Goal: Task Accomplishment & Management: Complete application form

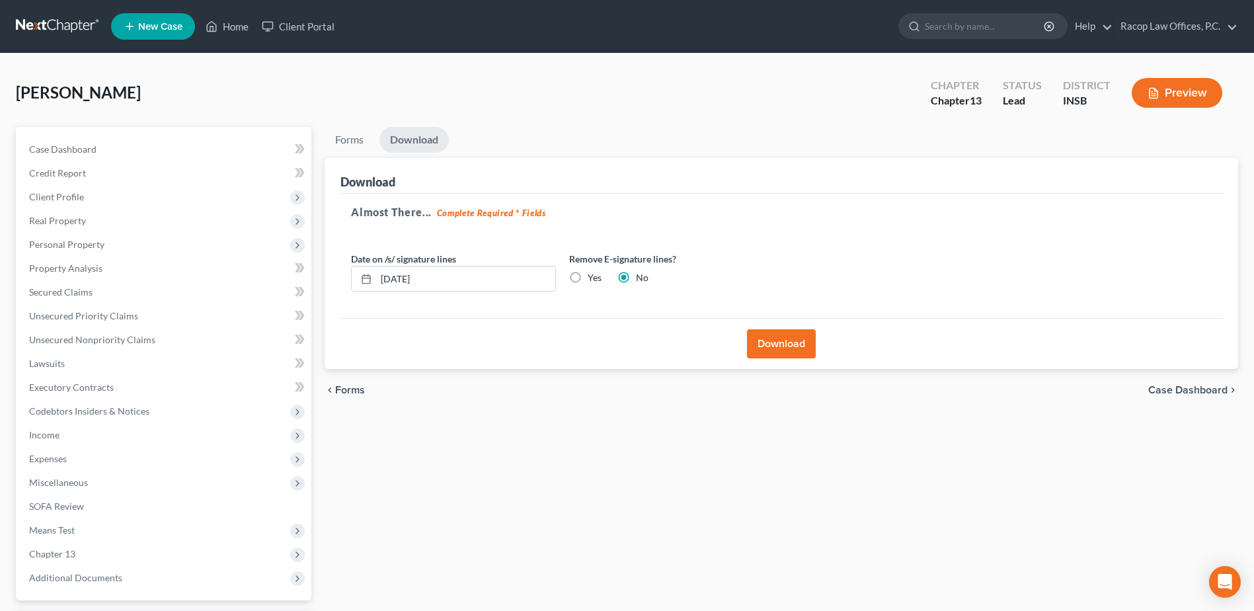
click at [775, 344] on button "Download" at bounding box center [781, 343] width 69 height 29
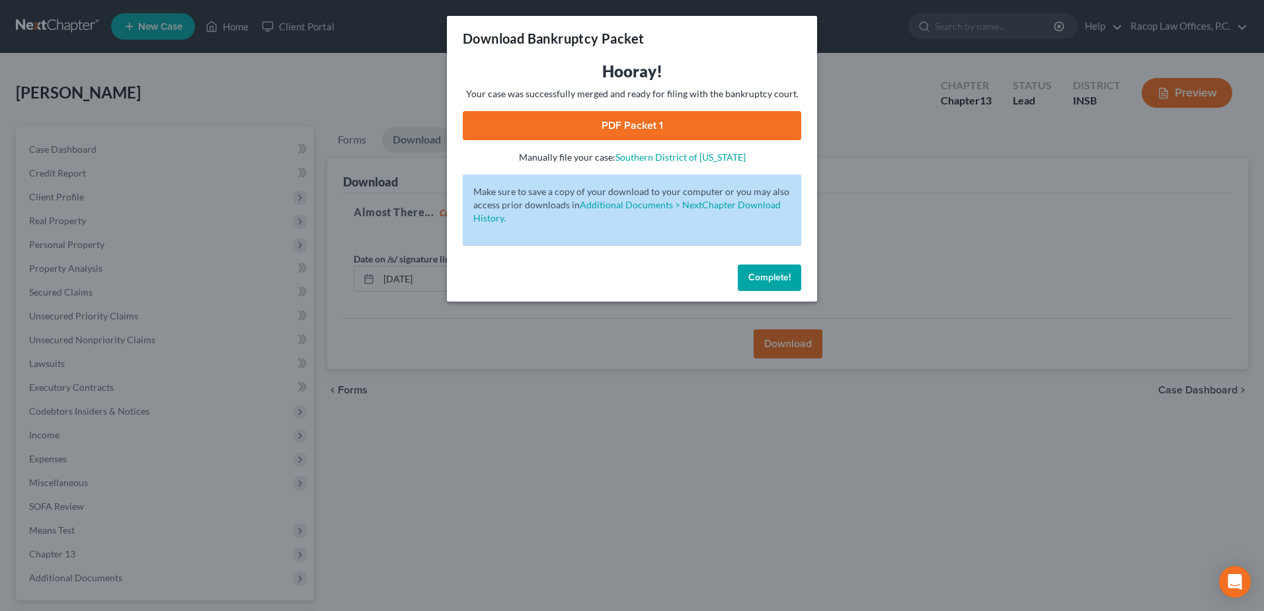
click at [622, 118] on link "PDF Packet 1" at bounding box center [632, 125] width 338 height 29
click at [772, 279] on span "Complete!" at bounding box center [769, 277] width 42 height 11
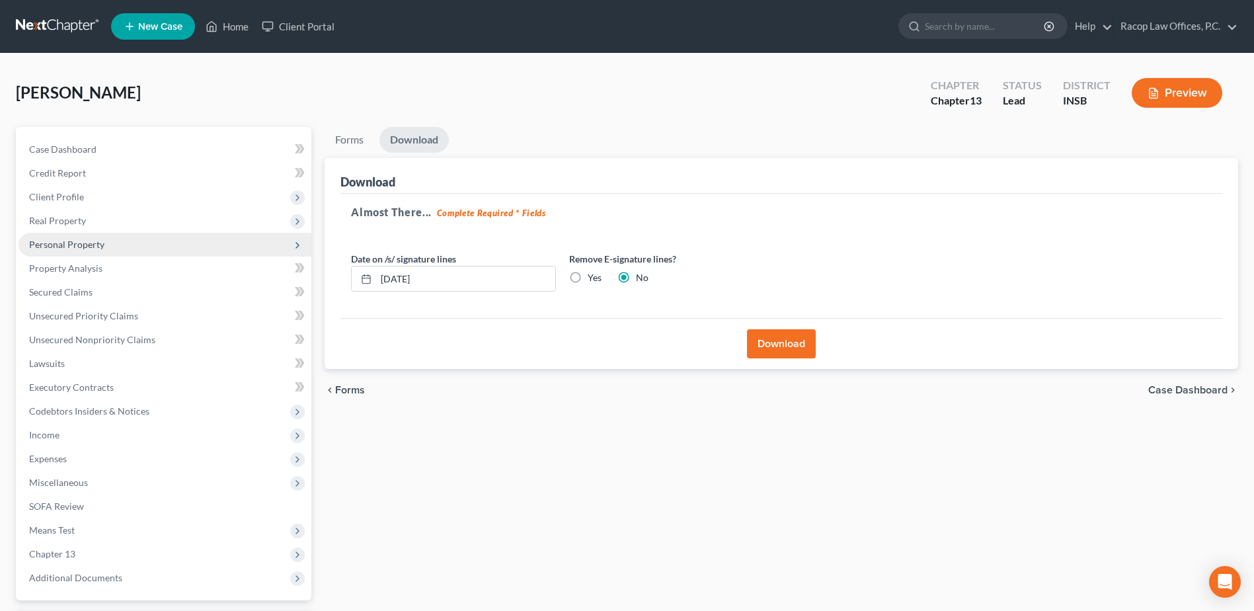
click at [69, 250] on span "Personal Property" at bounding box center [165, 245] width 293 height 24
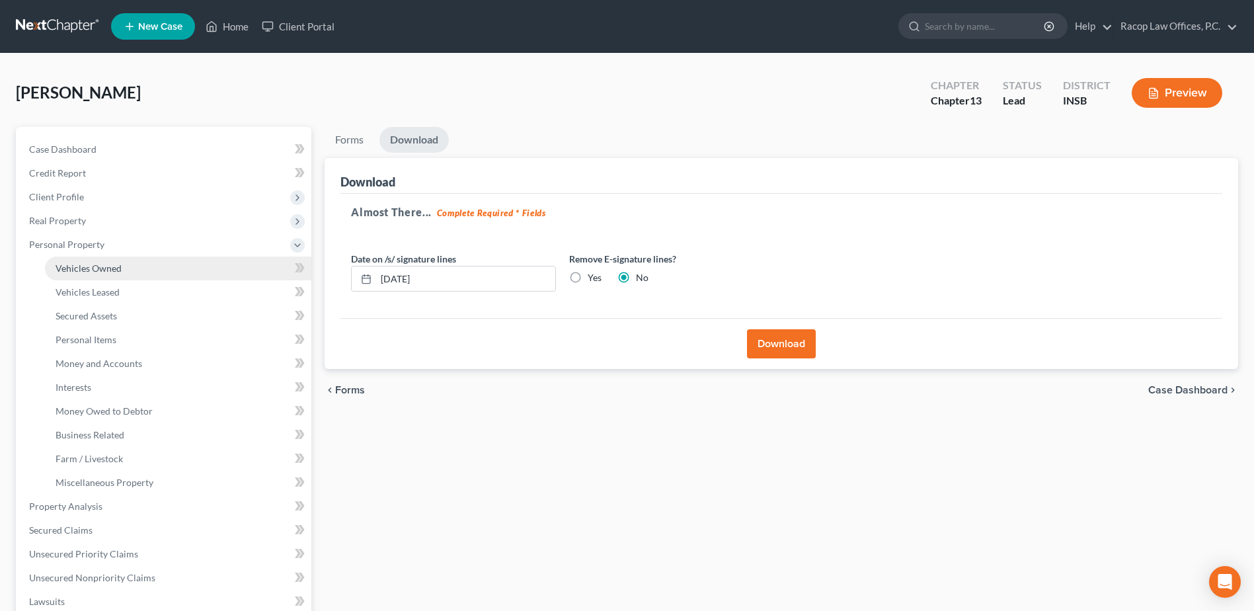
click at [79, 275] on link "Vehicles Owned" at bounding box center [178, 268] width 266 height 24
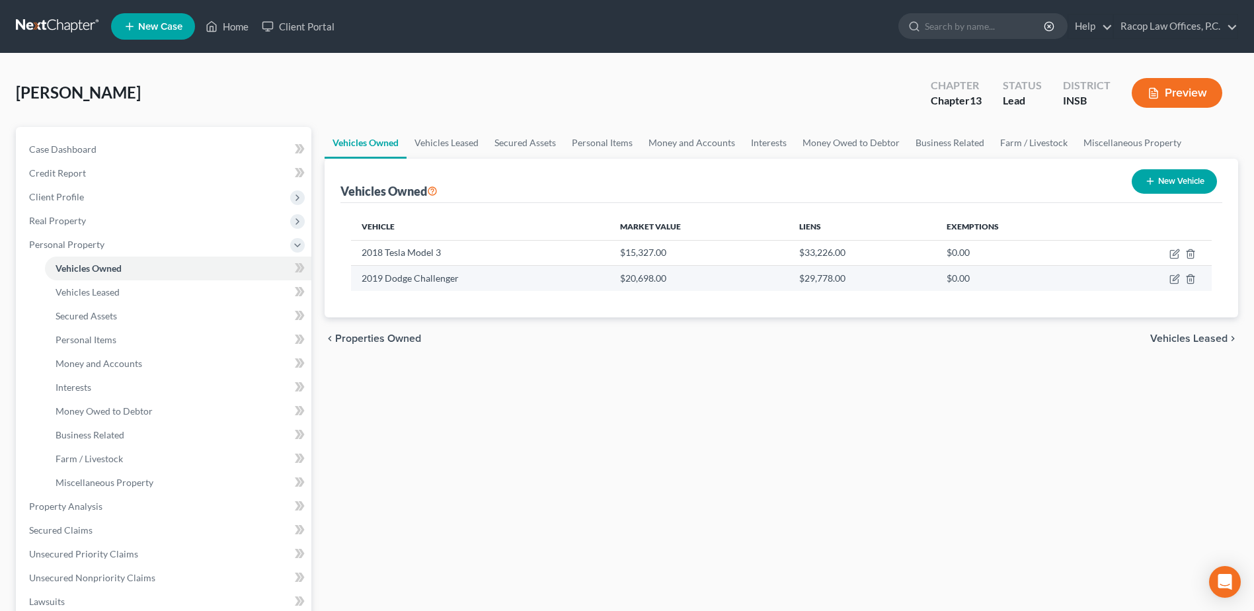
click at [1181, 283] on td at bounding box center [1154, 278] width 116 height 25
click at [1174, 281] on icon "button" at bounding box center [1176, 278] width 6 height 6
select select "0"
select select "7"
select select "2"
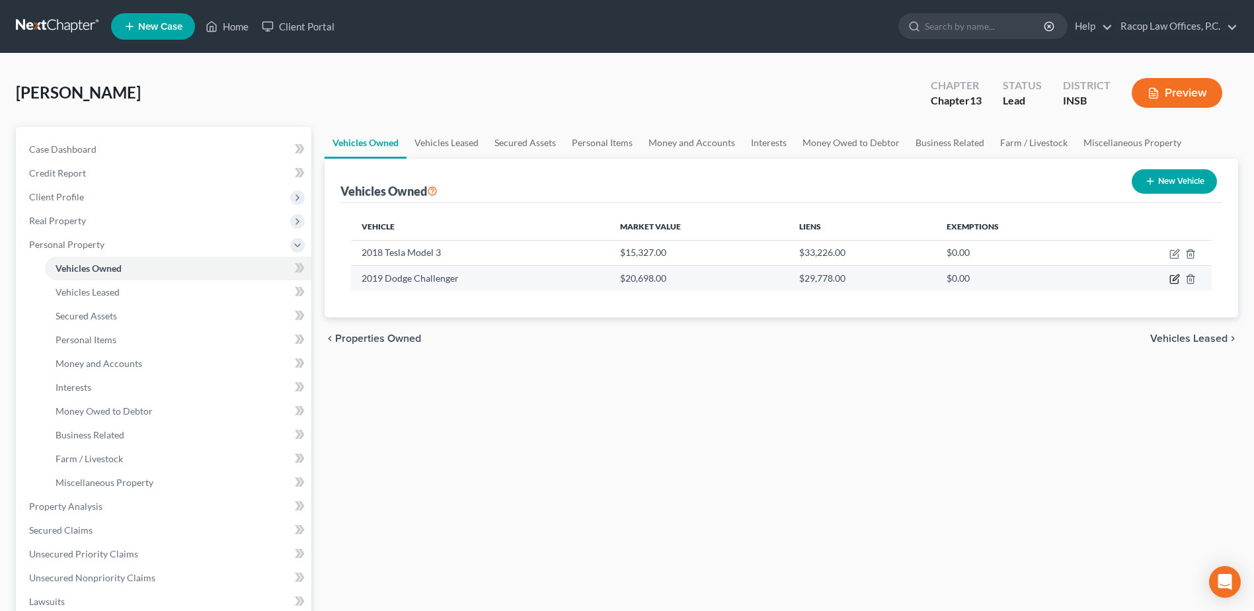
select select "0"
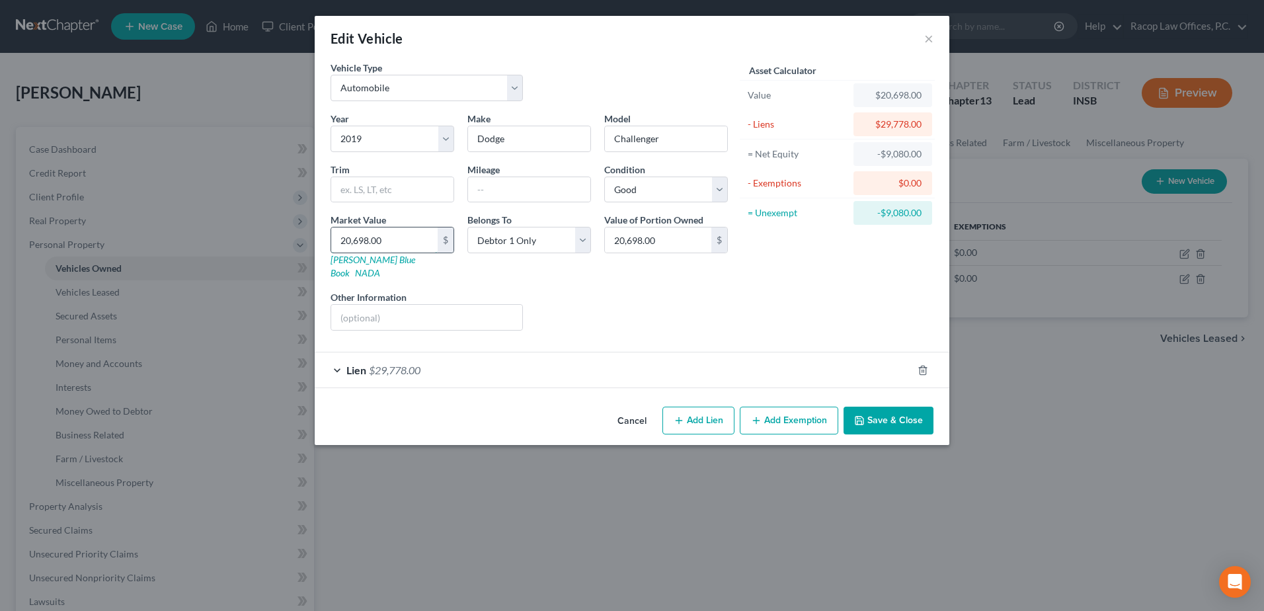
type input "1"
type input "1.00"
type input "14"
type input "14.00"
type input "148"
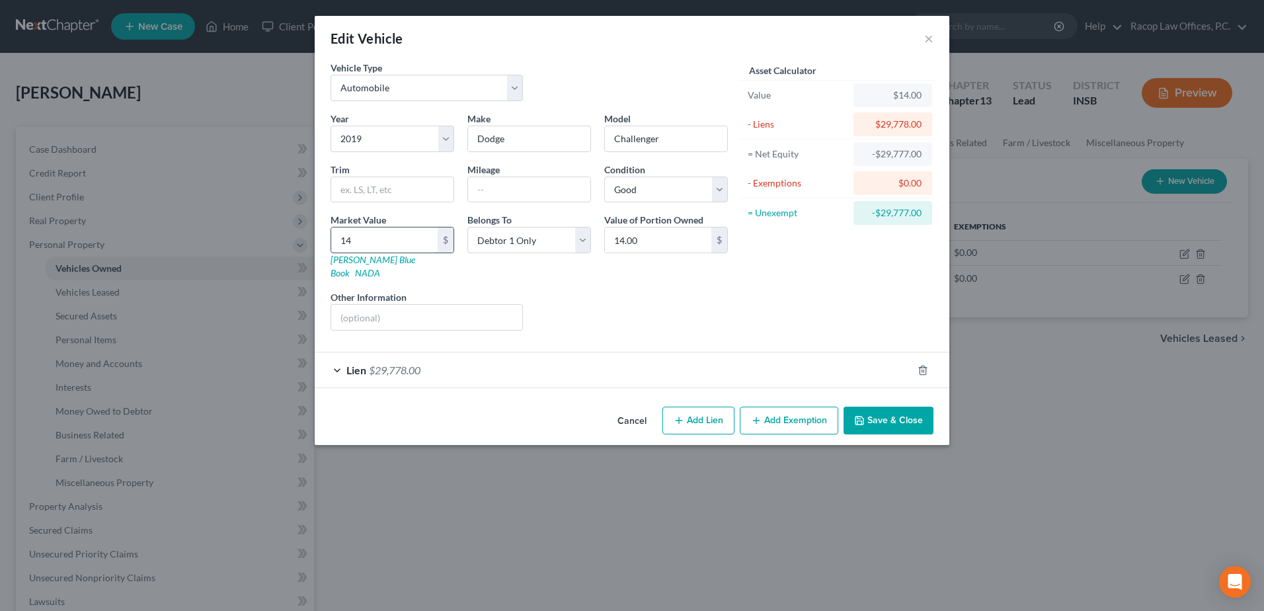
type input "148.00"
type input "1485"
type input "1,485.00"
type input "1,4851"
type input "14,851.00"
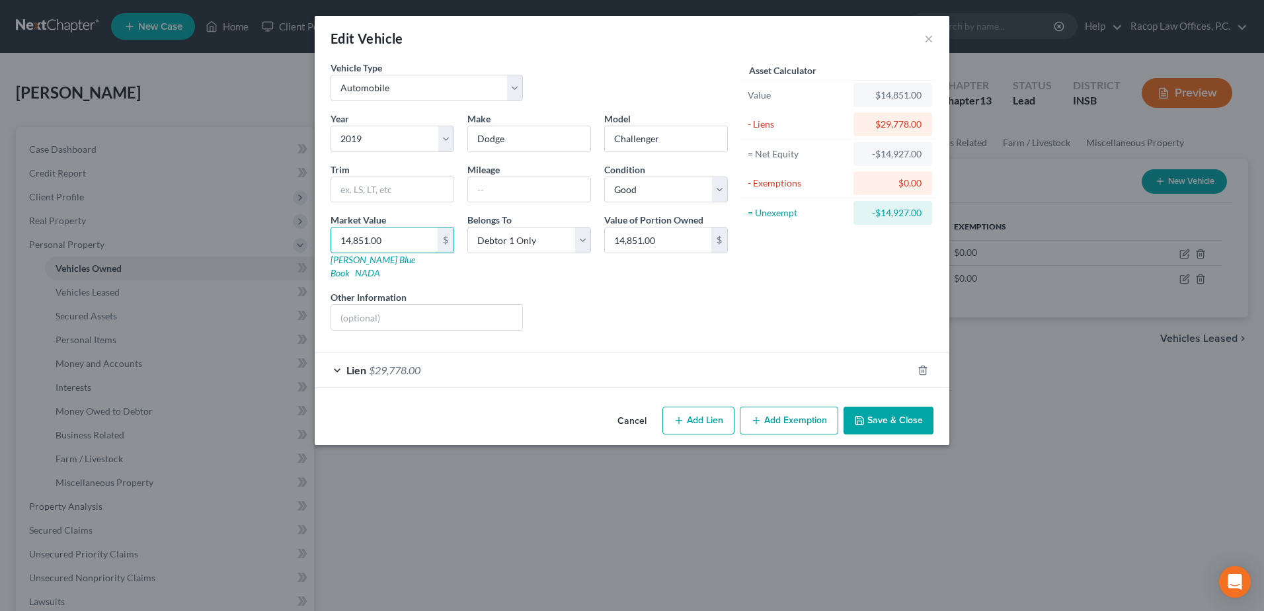
type input "14,851.00"
click at [890, 408] on button "Save & Close" at bounding box center [888, 421] width 90 height 28
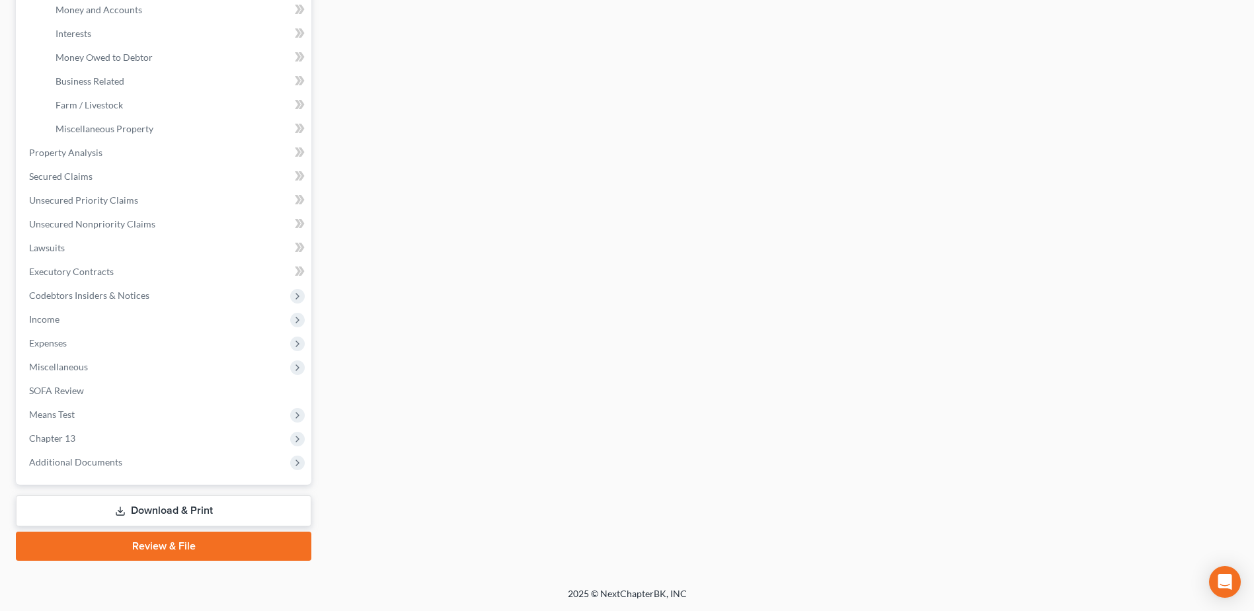
click at [173, 521] on link "Download & Print" at bounding box center [163, 510] width 295 height 31
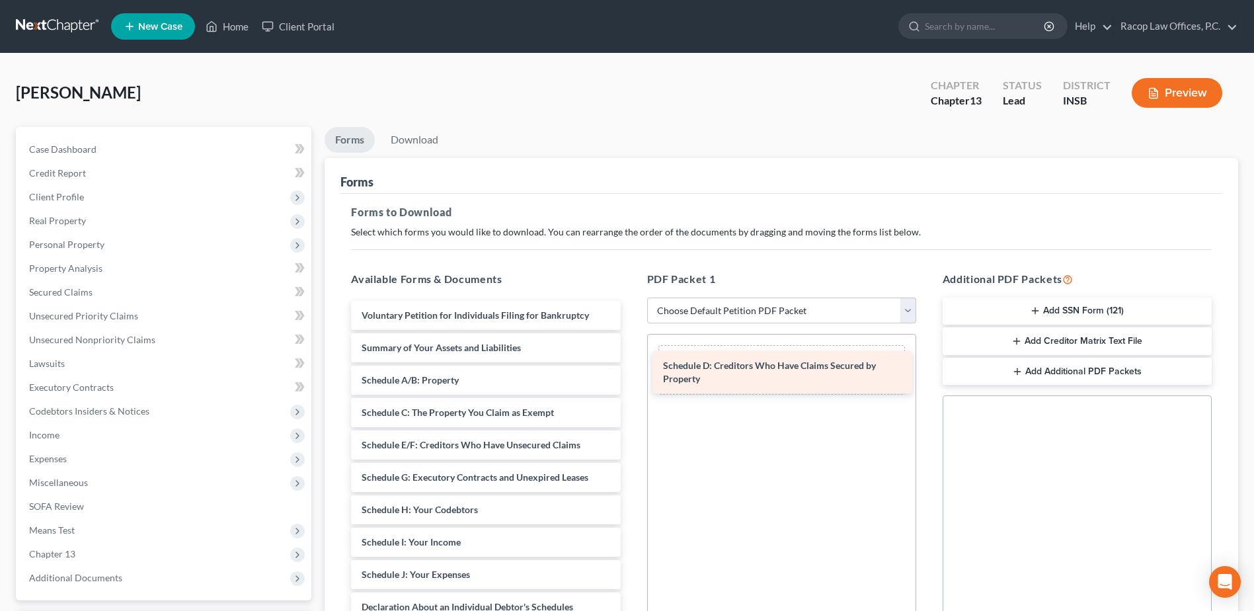
drag, startPoint x: 426, startPoint y: 454, endPoint x: 727, endPoint y: 375, distance: 311.7
click at [631, 375] on div "Schedule D: Creditors Who Have Claims Secured by Property Voluntary Petition fo…" at bounding box center [485, 588] width 290 height 574
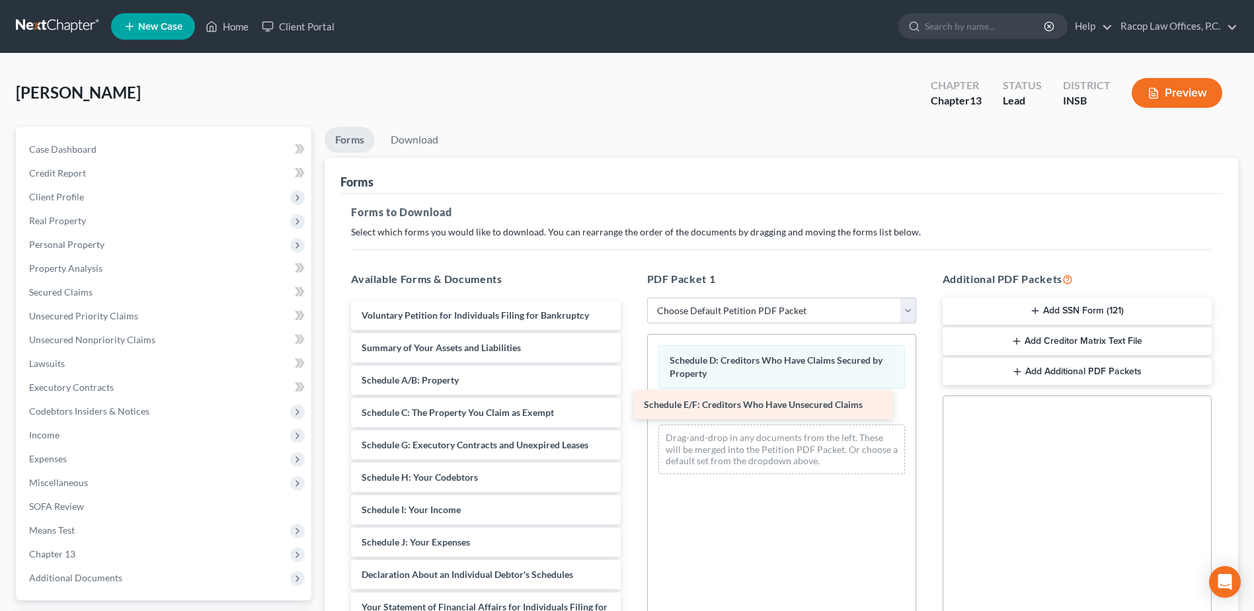
drag, startPoint x: 429, startPoint y: 444, endPoint x: 725, endPoint y: 410, distance: 297.5
click at [631, 410] on div "Schedule E/F: Creditors Who Have Unsecured Claims Voluntary Petition for Indivi…" at bounding box center [485, 571] width 290 height 541
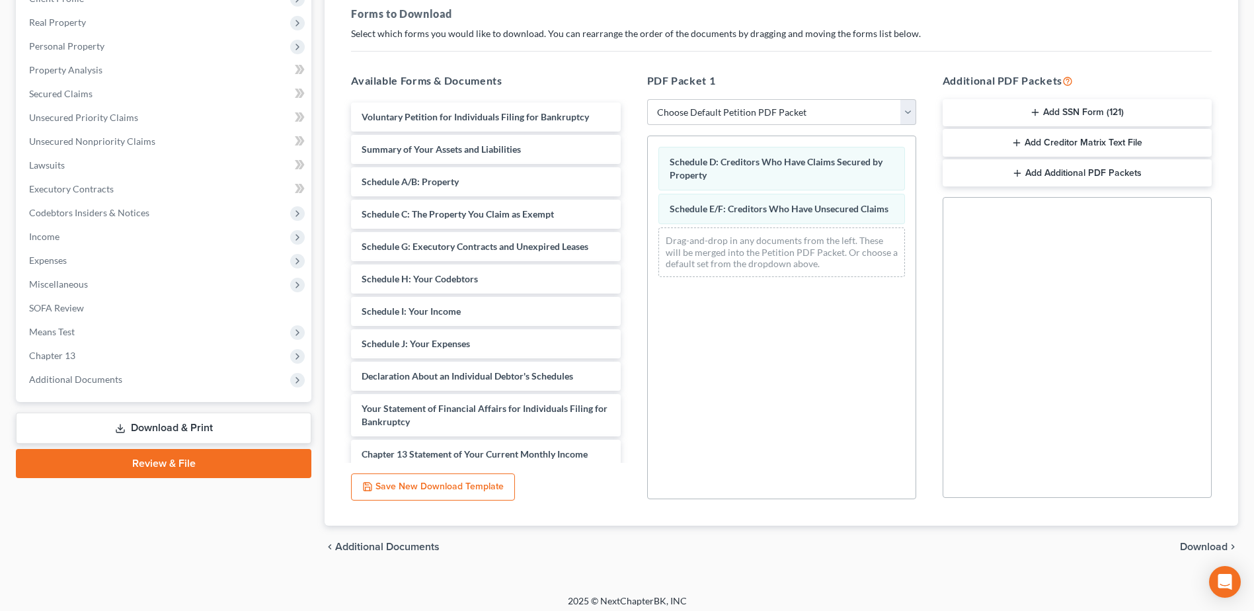
click at [1199, 545] on span "Download" at bounding box center [1204, 546] width 48 height 11
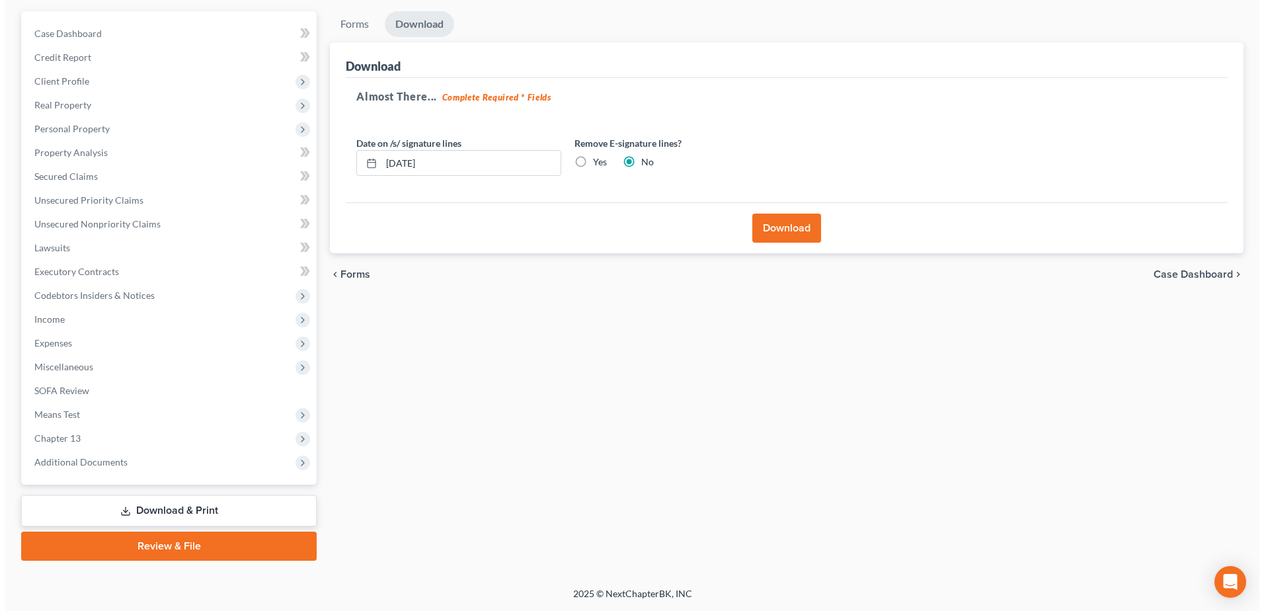
scroll to position [116, 0]
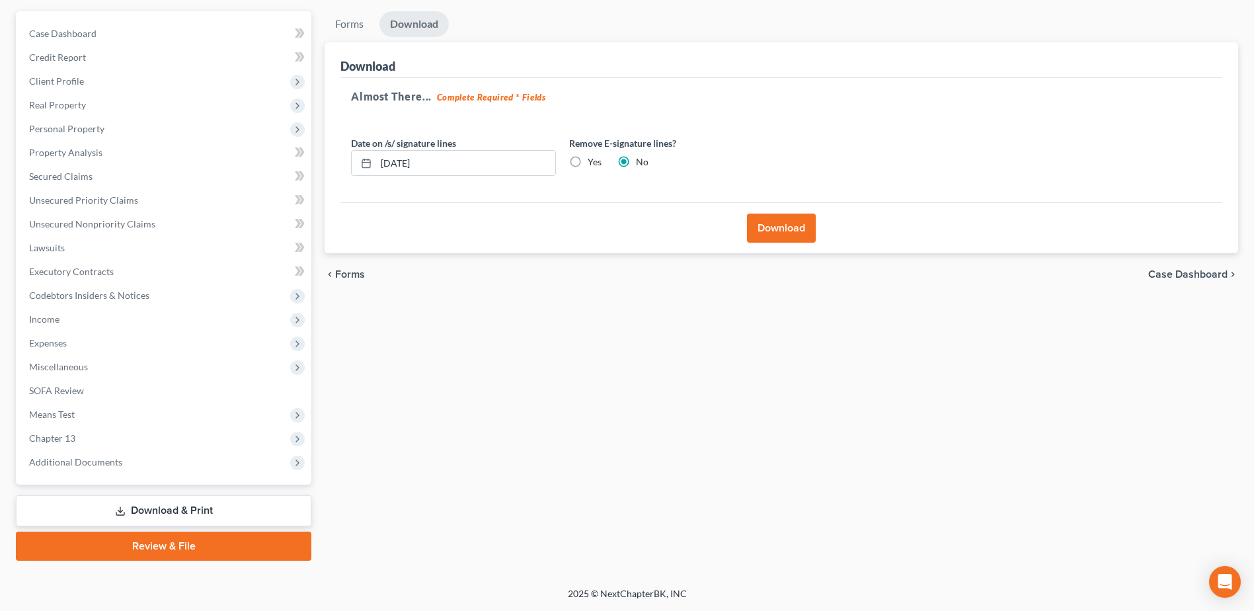
click at [769, 222] on button "Download" at bounding box center [781, 228] width 69 height 29
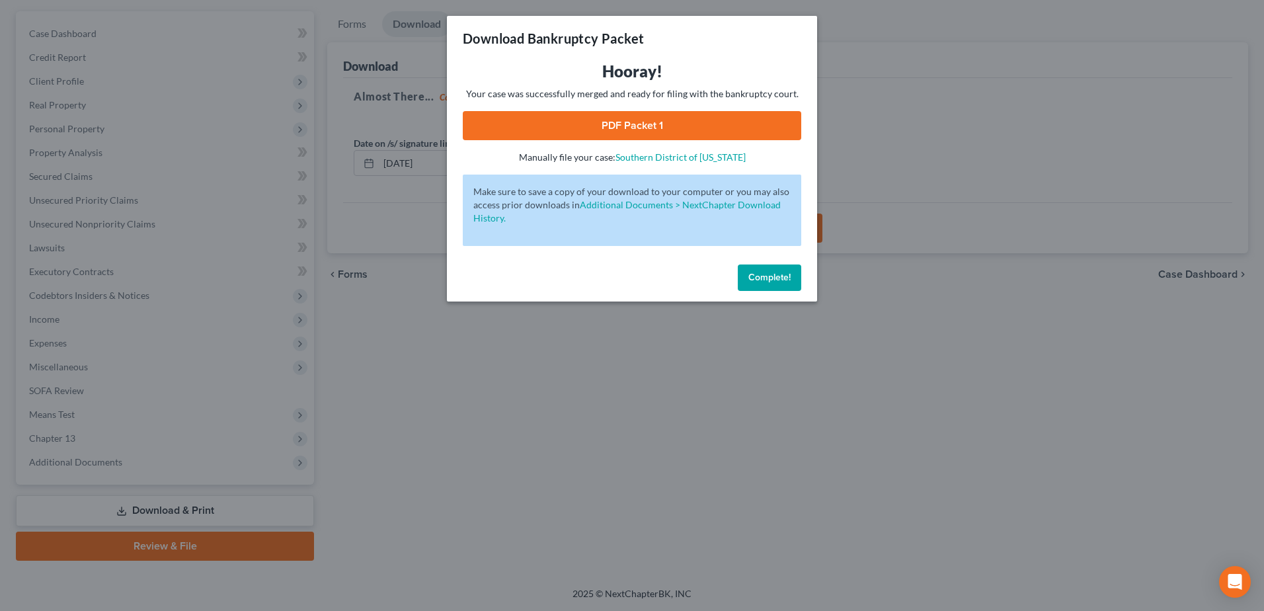
click at [633, 123] on link "PDF Packet 1" at bounding box center [632, 125] width 338 height 29
